Goal: Information Seeking & Learning: Learn about a topic

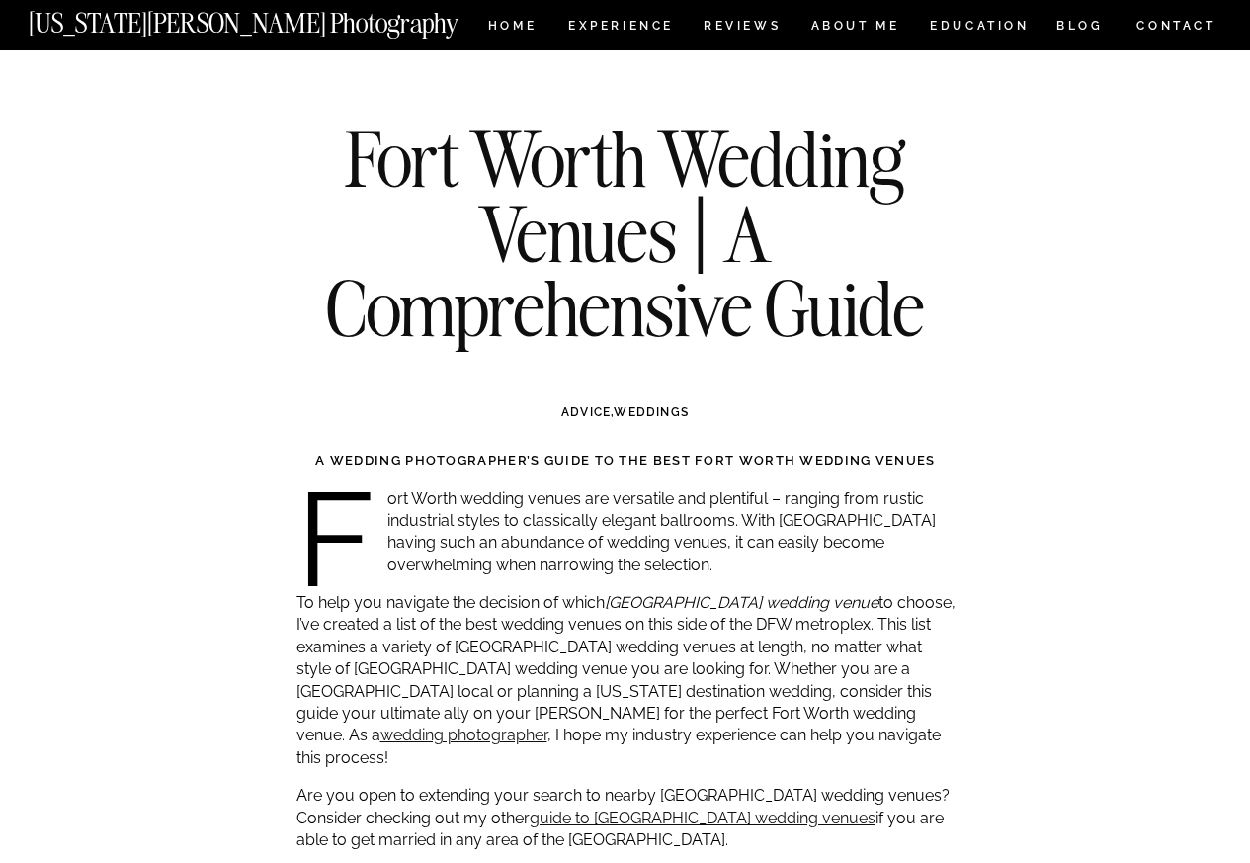
scroll to position [11831, 0]
